Goal: Check status: Check status

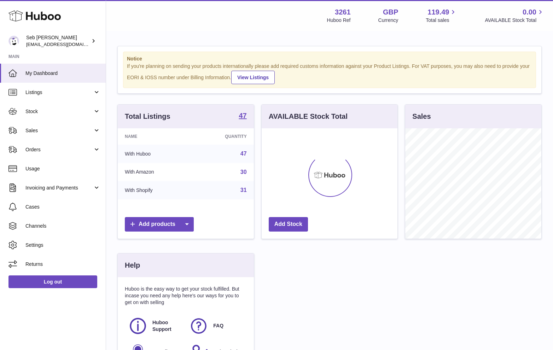
scroll to position [110, 136]
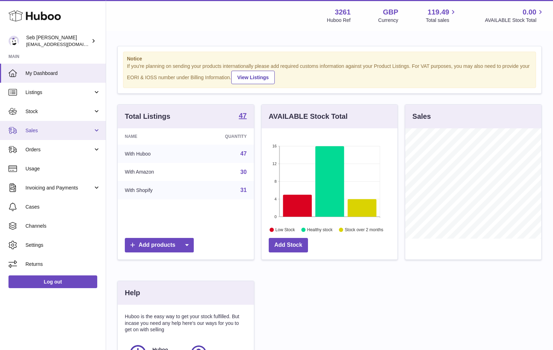
click at [34, 126] on link "Sales" at bounding box center [53, 130] width 106 height 19
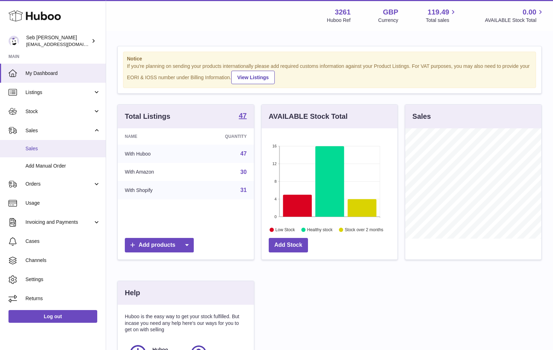
click at [41, 145] on span "Sales" at bounding box center [62, 148] width 75 height 7
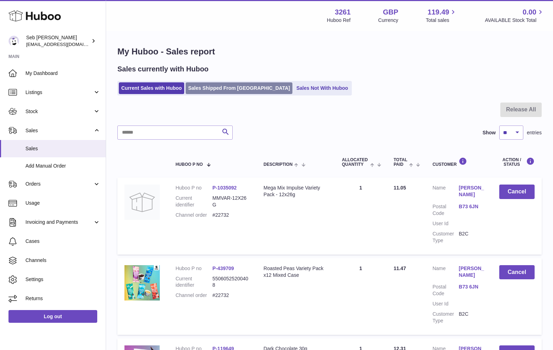
click at [226, 91] on link "Sales Shipped From [GEOGRAPHIC_DATA]" at bounding box center [238, 88] width 107 height 12
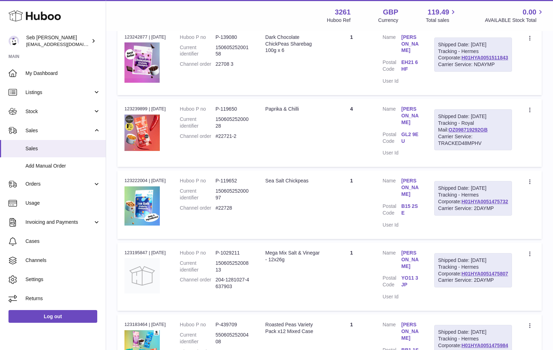
scroll to position [368, 0]
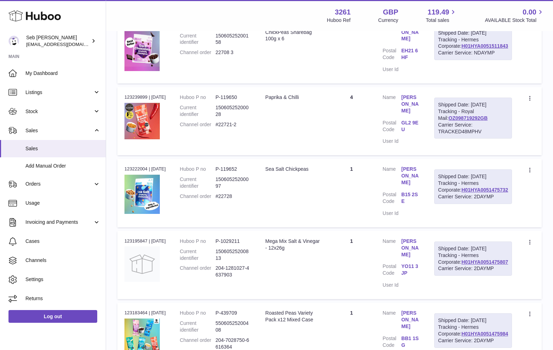
drag, startPoint x: 504, startPoint y: 162, endPoint x: 459, endPoint y: 161, distance: 44.5
click at [459, 138] on div "Shipped Date: [DATE] Tracking - Royal Mail: OZ098719292GB Carrier Service: TRAC…" at bounding box center [473, 118] width 78 height 41
copy link "OZ098719292GB"
